Goal: Task Accomplishment & Management: Use online tool/utility

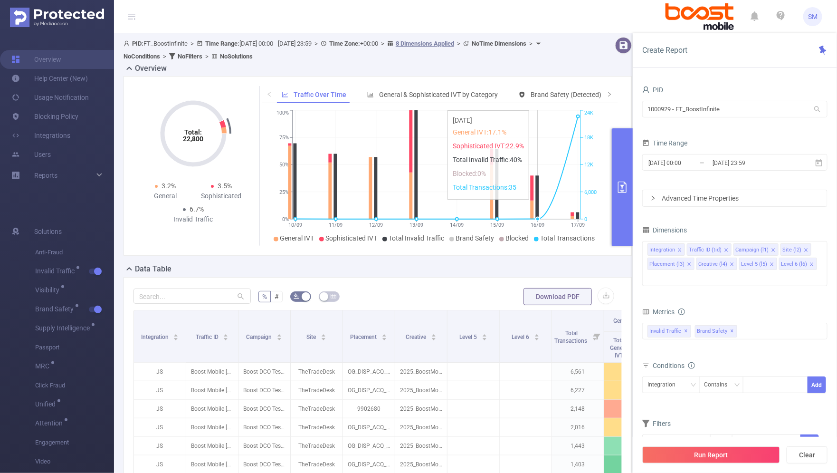
drag, startPoint x: 780, startPoint y: 164, endPoint x: 549, endPoint y: 128, distance: 234.1
click at [549, 128] on section "PID: FT_BoostInfinite > Time Range: [DATE] 00:00 - [DATE] 23:59 > Time Zone: +0…" at bounding box center [475, 346] width 723 height 627
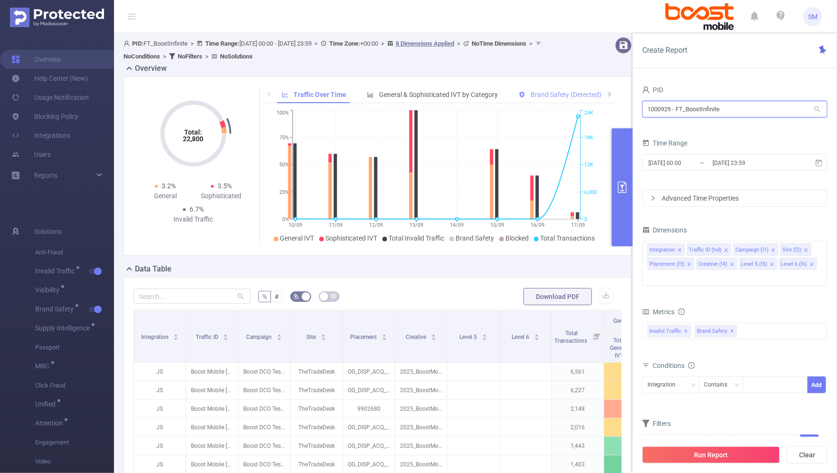
drag, startPoint x: 758, startPoint y: 107, endPoint x: 583, endPoint y: 93, distance: 174.9
click at [583, 93] on section "PID: FT_BoostInfinite > Time Range: [DATE] 00:00 - [DATE] 23:59 > Time Zone: +0…" at bounding box center [475, 346] width 723 height 627
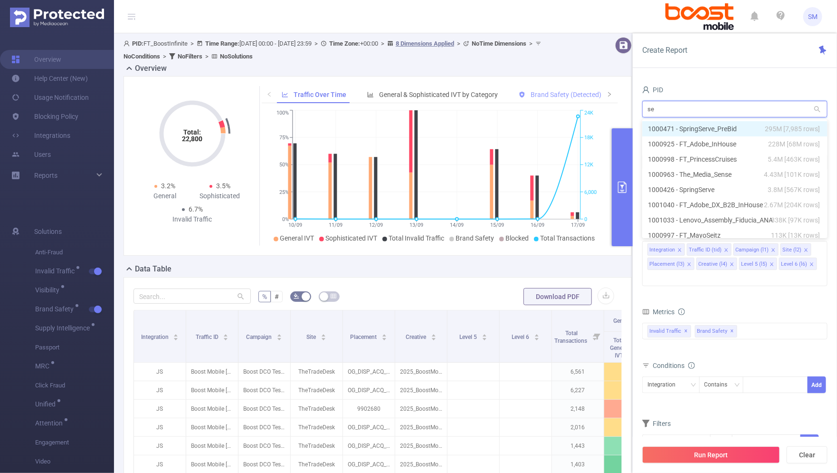
type input "seq"
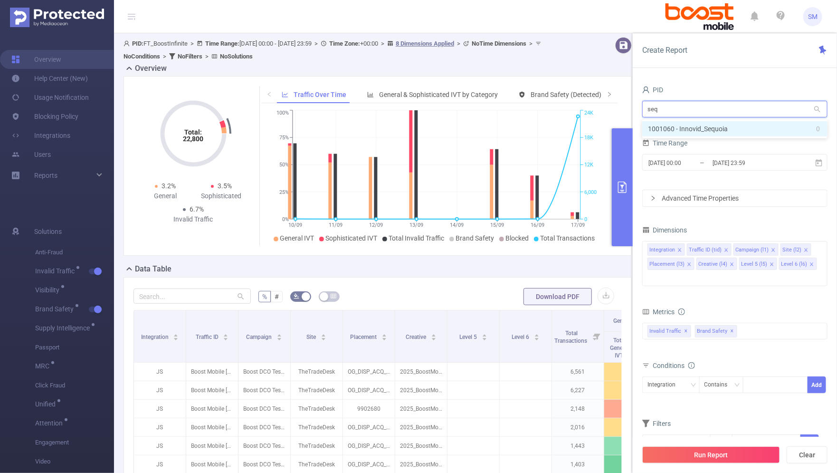
click at [761, 129] on li "1001060 - Innovid_Sequoia 0" at bounding box center [734, 128] width 185 height 15
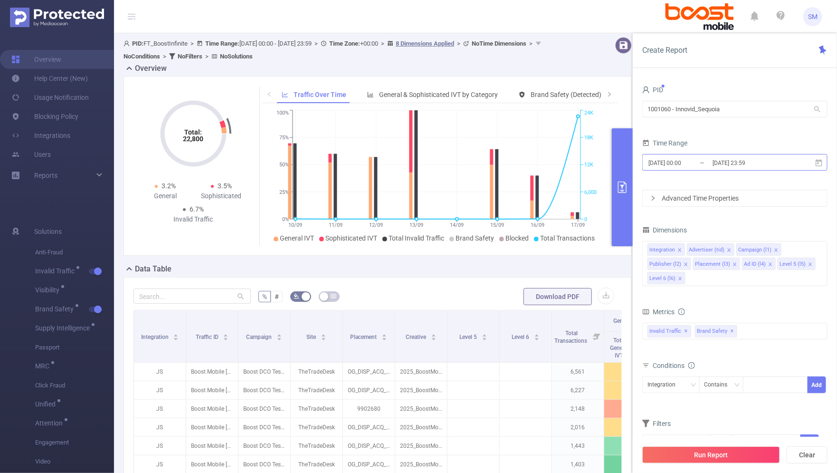
click at [764, 168] on input "[DATE] 23:59" at bounding box center [750, 162] width 77 height 13
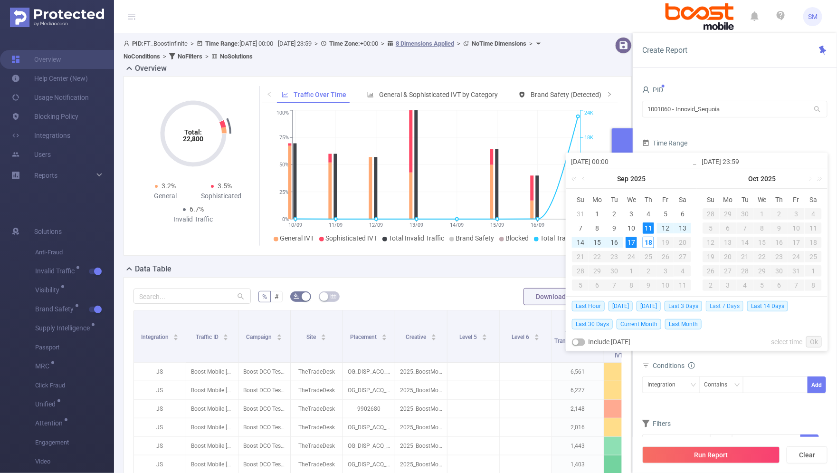
click at [720, 308] on span "Last 7 Days" at bounding box center [725, 306] width 38 height 10
type input "[DATE] 00:00"
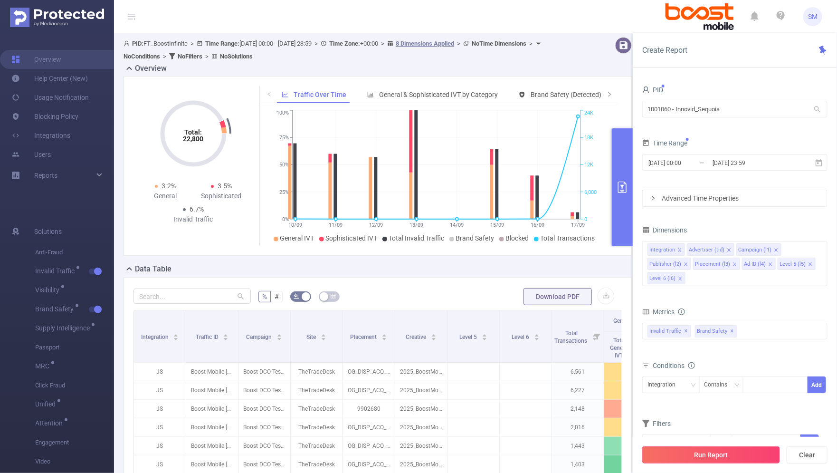
click at [752, 455] on button "Run Report" at bounding box center [711, 454] width 138 height 17
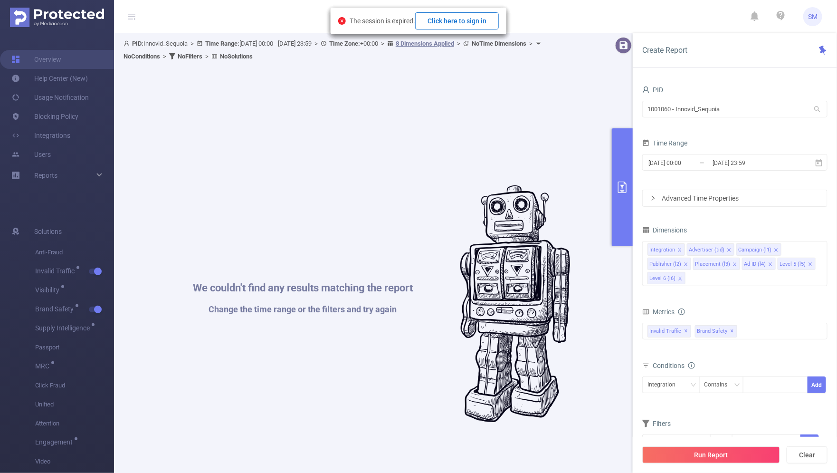
click at [472, 22] on button "Click here to sign in" at bounding box center [457, 20] width 84 height 17
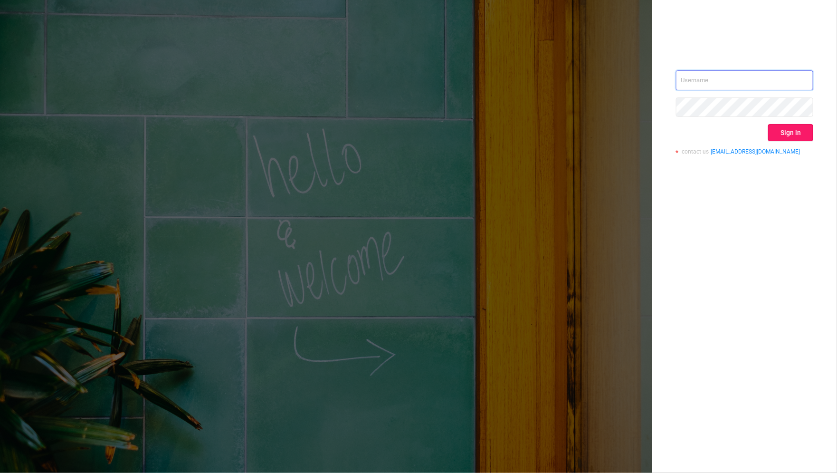
type input "sara.maskivish@flashtalking.com"
click at [800, 132] on button "Sign in" at bounding box center [790, 132] width 45 height 17
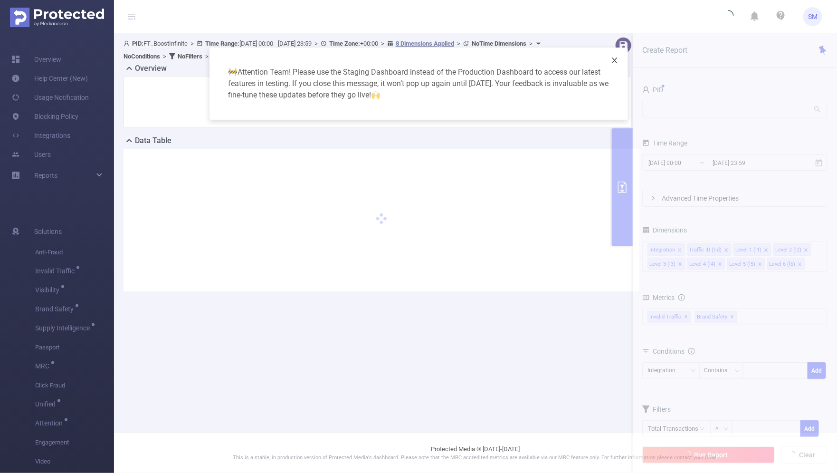
click at [609, 55] on span "Close" at bounding box center [614, 61] width 27 height 27
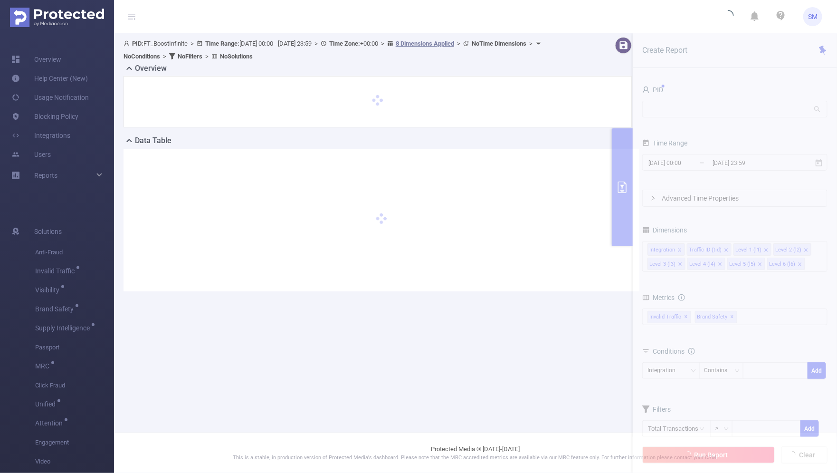
click at [710, 114] on section "PID: FT_BoostInfinite > Time Range: 2025-09-10 00:00 - 2025-09-17 23:59 > Time …" at bounding box center [475, 171] width 723 height 277
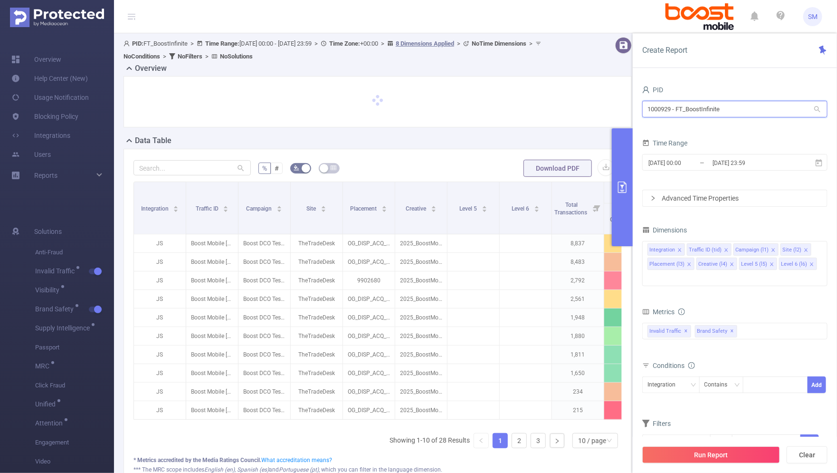
drag, startPoint x: 721, startPoint y: 108, endPoint x: 623, endPoint y: 106, distance: 97.4
click at [623, 106] on section "PID: FT_BoostInfinite > Time Range: 2025-09-10 00:00 - 2025-09-17 23:59 > Time …" at bounding box center [475, 282] width 723 height 499
type input "sequo"
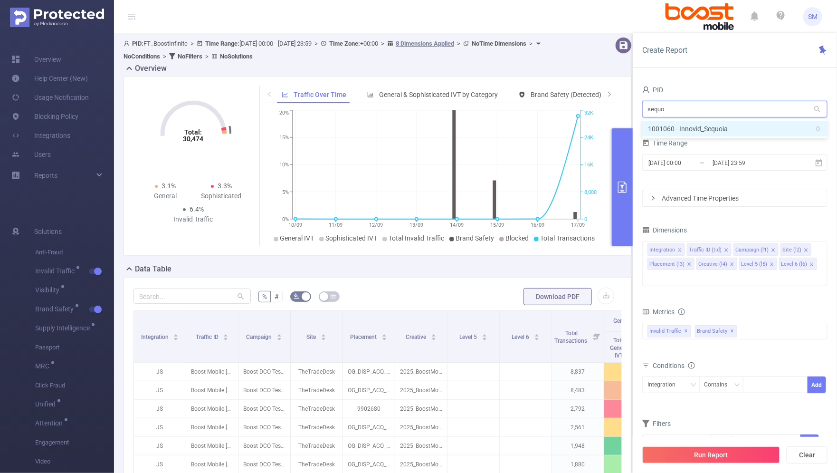
click at [706, 127] on li "1001060 - Innovid_Sequoia 0" at bounding box center [734, 128] width 185 height 15
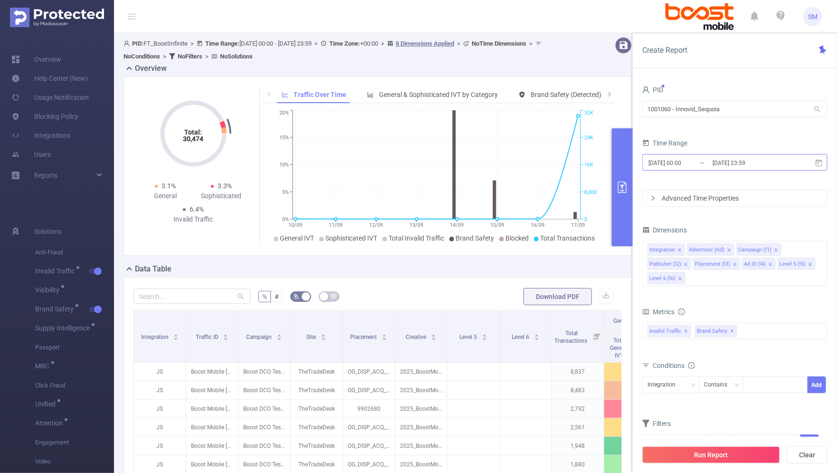
click at [720, 167] on input "[DATE] 23:59" at bounding box center [750, 162] width 77 height 13
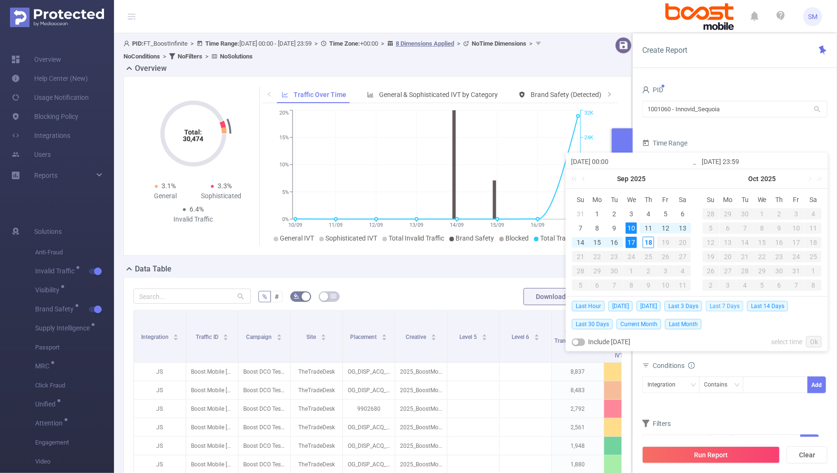
click at [734, 304] on span "Last 7 Days" at bounding box center [725, 306] width 38 height 10
type input "[DATE] 00:00"
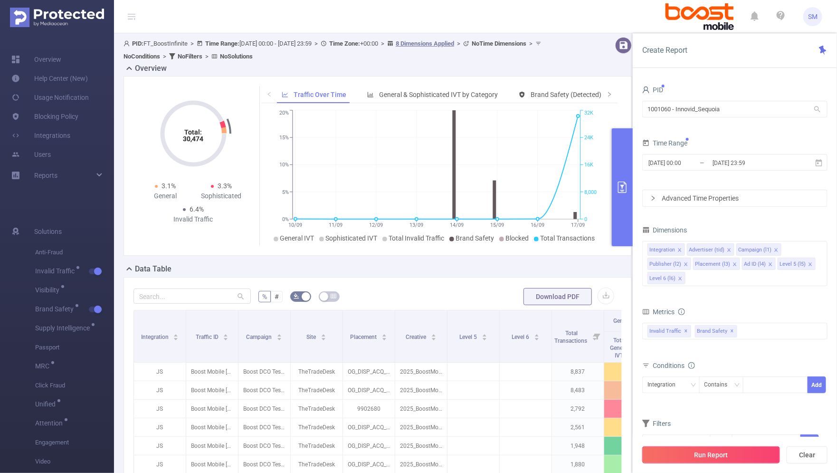
click at [751, 460] on button "Run Report" at bounding box center [711, 454] width 138 height 17
